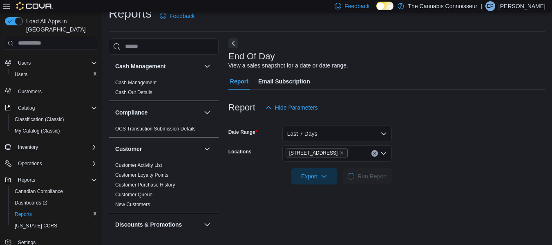
scroll to position [395, 0]
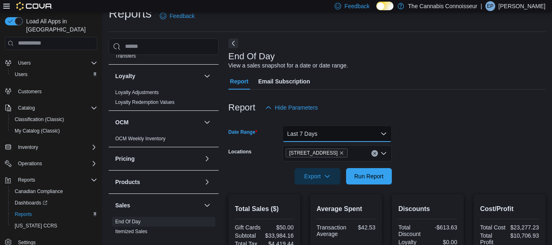
click at [384, 131] on button "Last 7 Days" at bounding box center [337, 133] width 110 height 16
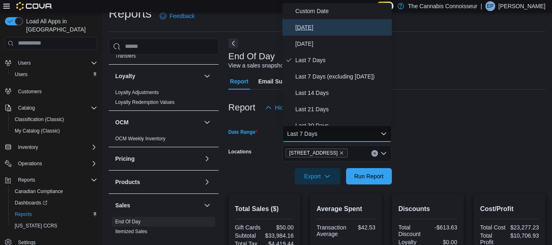
click at [304, 28] on span "[DATE]" at bounding box center [341, 27] width 93 height 10
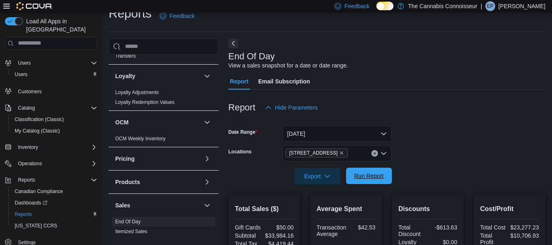
click at [390, 181] on button "Run Report" at bounding box center [369, 176] width 46 height 16
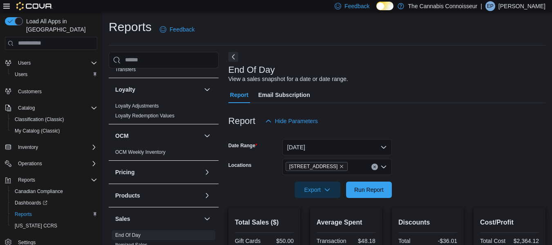
click at [361, 167] on div "[STREET_ADDRESS]" at bounding box center [337, 167] width 110 height 16
click at [358, 166] on div "[STREET_ADDRESS]" at bounding box center [337, 167] width 110 height 16
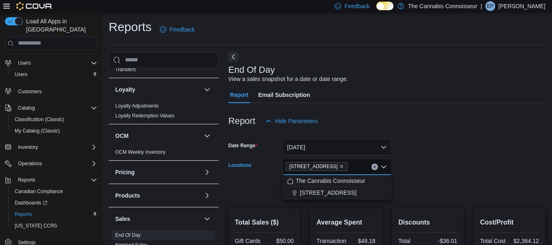
click at [358, 166] on div "[STREET_ADDRESS]" at bounding box center [337, 167] width 110 height 16
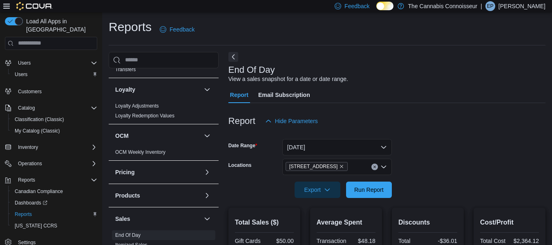
drag, startPoint x: 311, startPoint y: 199, endPoint x: 354, endPoint y: 170, distance: 52.4
click at [354, 170] on div "[STREET_ADDRESS]" at bounding box center [337, 167] width 110 height 16
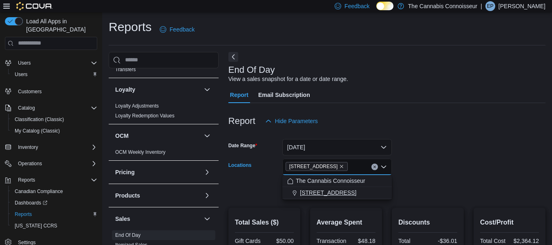
click at [310, 196] on span "[STREET_ADDRESS]" at bounding box center [328, 192] width 56 height 8
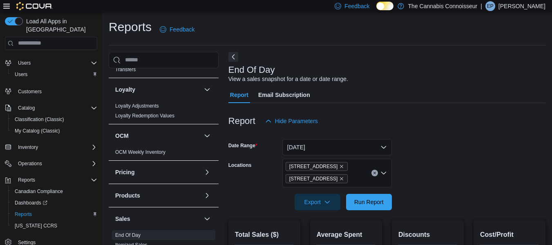
click at [404, 175] on form "Date Range [DATE] Locations 2-[STREET_ADDRESS] [STREET_ADDRESS] Export Run Repo…" at bounding box center [386, 169] width 317 height 81
click at [374, 197] on span "Run Report" at bounding box center [369, 201] width 36 height 16
click at [342, 167] on icon "Remove 2-1874 Scugog Street from selection in this group" at bounding box center [341, 166] width 5 height 5
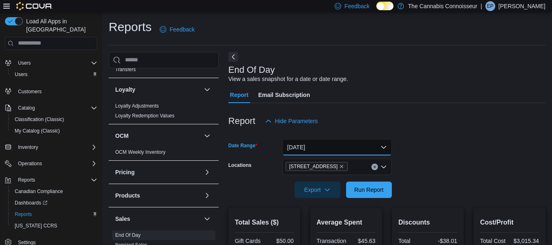
click at [386, 145] on button "[DATE]" at bounding box center [337, 147] width 110 height 16
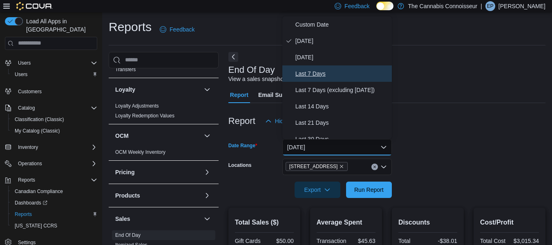
click at [318, 72] on span "Last 7 Days" at bounding box center [341, 74] width 93 height 10
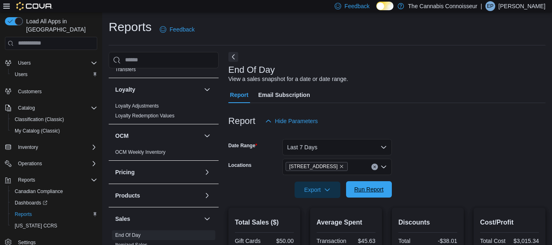
click at [366, 187] on span "Run Report" at bounding box center [368, 189] width 29 height 8
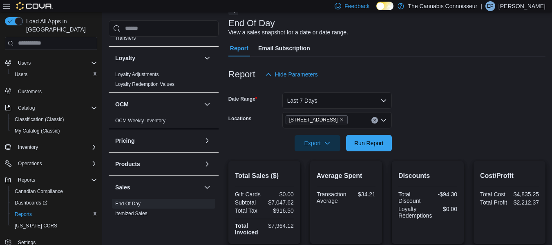
scroll to position [45, 0]
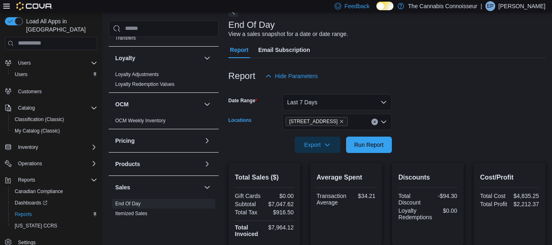
click at [350, 120] on div "[STREET_ADDRESS]" at bounding box center [337, 122] width 110 height 16
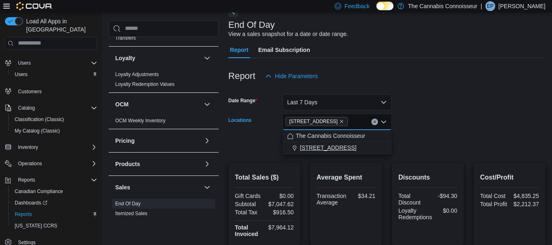
click at [331, 150] on span "[STREET_ADDRESS]" at bounding box center [328, 147] width 56 height 8
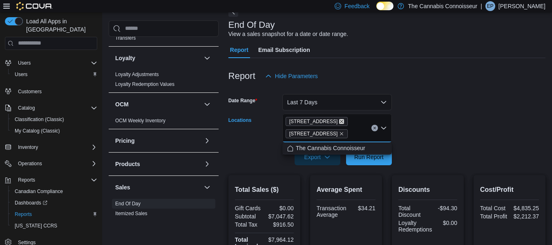
click at [342, 122] on icon "Remove 2-1874 Scugog Street from selection in this group" at bounding box center [341, 121] width 5 height 5
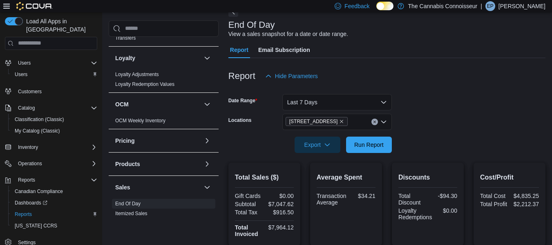
click at [446, 116] on form "Date Range Last 7 Days Locations [STREET_ADDRESS] Report" at bounding box center [386, 118] width 317 height 69
click at [339, 121] on icon "Remove 99 King St. from selection in this group" at bounding box center [341, 121] width 5 height 5
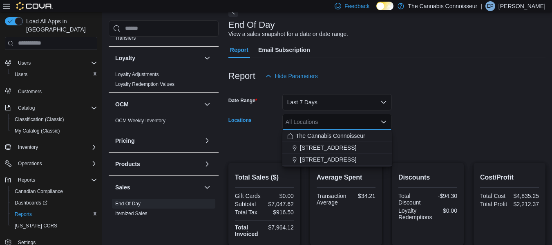
click at [318, 121] on div "All Locations" at bounding box center [337, 122] width 110 height 16
click at [314, 147] on span "[STREET_ADDRESS]" at bounding box center [328, 147] width 56 height 8
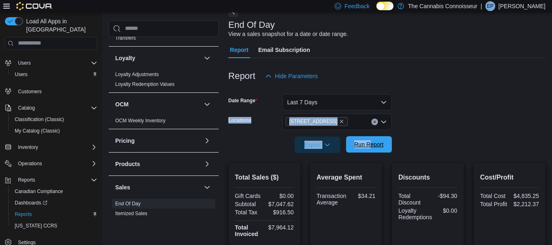
drag, startPoint x: 488, startPoint y: 107, endPoint x: 370, endPoint y: 148, distance: 125.1
click at [370, 148] on form "Date Range Last 7 Days Locations 2-1874 [GEOGRAPHIC_DATA] Export Run Report" at bounding box center [386, 118] width 317 height 69
click at [370, 148] on span "Run Report" at bounding box center [368, 144] width 29 height 8
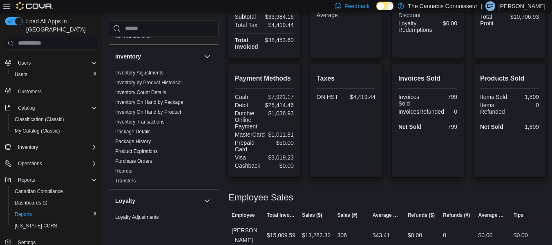
scroll to position [253, 0]
click at [174, 111] on link "Inventory On Hand by Product" at bounding box center [148, 111] width 66 height 6
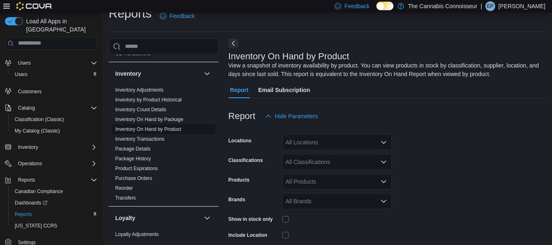
scroll to position [27, 0]
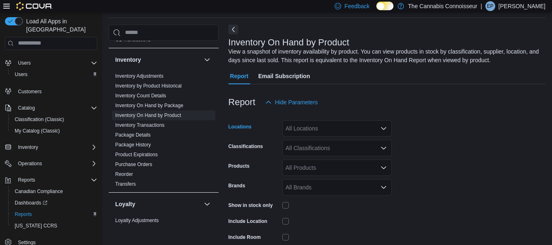
click at [378, 128] on div "All Locations" at bounding box center [337, 128] width 110 height 16
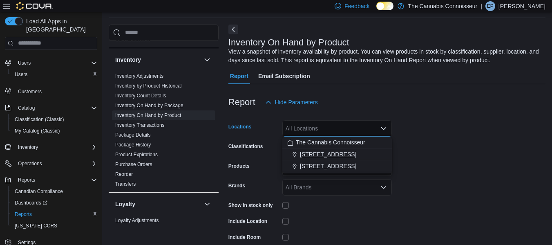
click at [331, 150] on button "[STREET_ADDRESS]" at bounding box center [337, 154] width 110 height 12
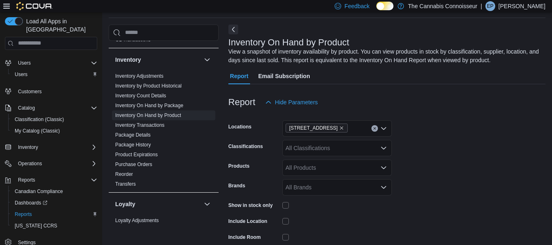
click at [438, 130] on form "Locations 2-1874 Scugog Street Classifications All Classifications Products All…" at bounding box center [386, 196] width 317 height 172
click at [309, 169] on div "All Products" at bounding box center [337, 167] width 110 height 16
click at [429, 179] on form "Locations 2-1874 Scugog Street Classifications All Classifications Products All…" at bounding box center [386, 196] width 317 height 172
click at [324, 168] on div "All Products" at bounding box center [337, 167] width 110 height 16
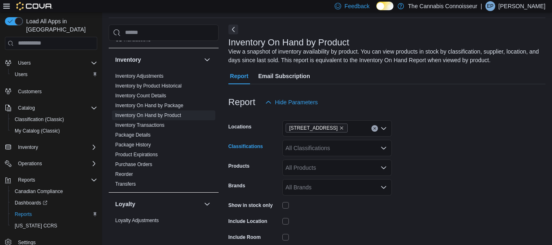
click at [314, 146] on div "All Classifications" at bounding box center [337, 148] width 110 height 16
type input "****"
click at [306, 161] on span "Vapes" at bounding box center [308, 162] width 16 height 8
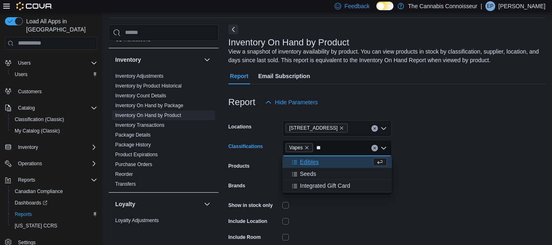
type input "**"
click at [306, 161] on span "Edibles" at bounding box center [309, 162] width 19 height 8
type input "***"
click at [309, 162] on span "Beverages" at bounding box center [313, 162] width 27 height 8
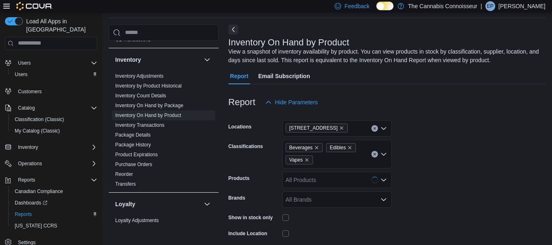
click at [479, 163] on form "Locations 2-1874 Scugog Street Classifications Beverages Edibles Vapes Products…" at bounding box center [386, 202] width 317 height 184
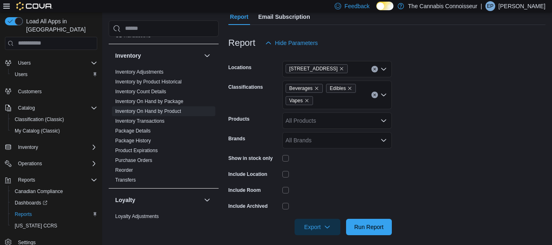
scroll to position [87, 0]
click at [362, 232] on span "Run Report" at bounding box center [369, 226] width 36 height 16
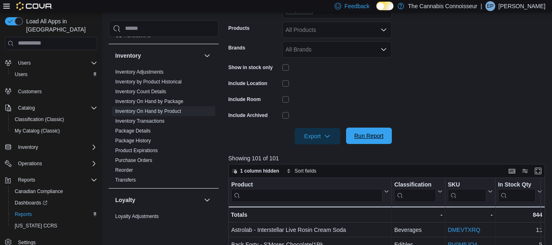
scroll to position [177, 0]
click at [336, 130] on button "Export" at bounding box center [318, 136] width 46 height 16
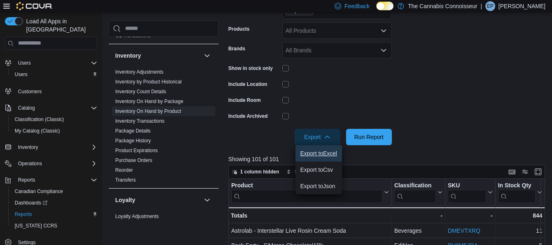
click at [315, 155] on span "Export to Excel" at bounding box center [318, 153] width 37 height 7
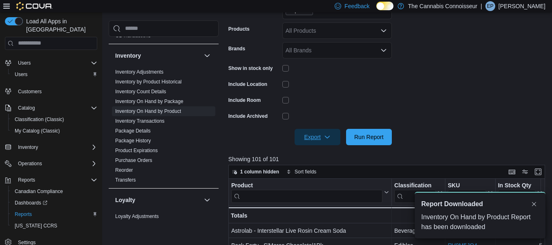
scroll to position [0, 0]
